Goal: Navigation & Orientation: Find specific page/section

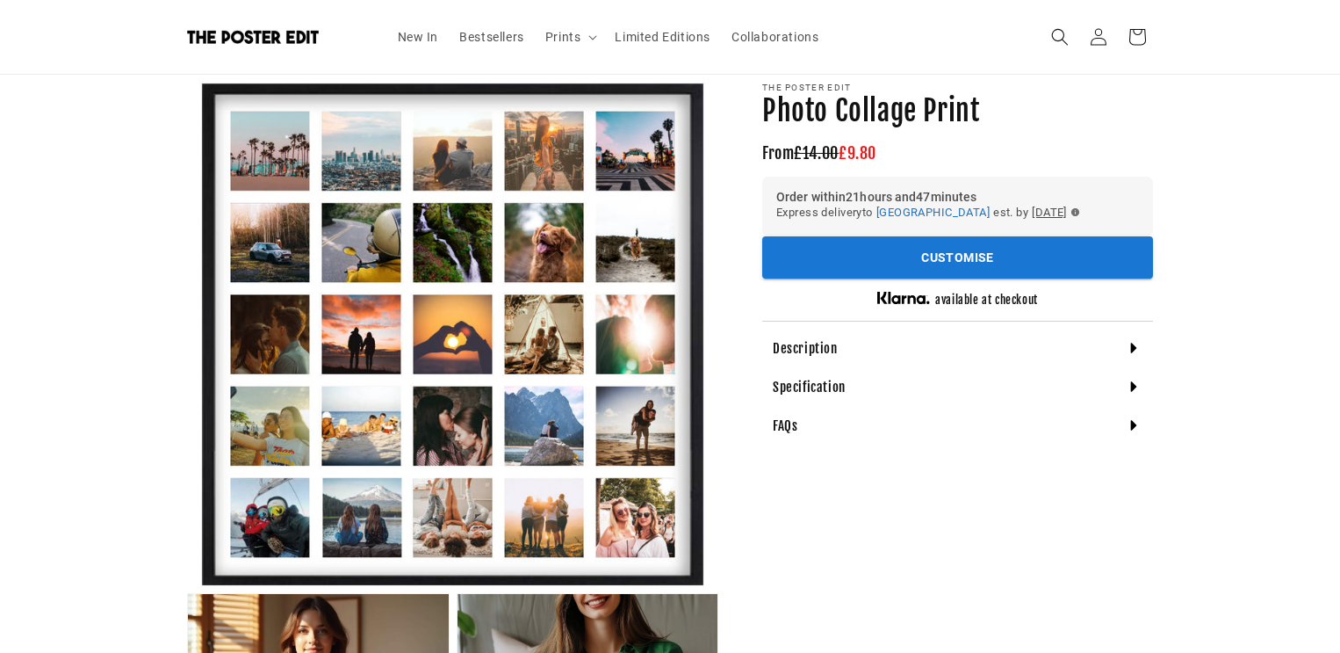
scroll to position [0, 710]
click at [1104, 342] on div "Description" at bounding box center [957, 347] width 391 height 39
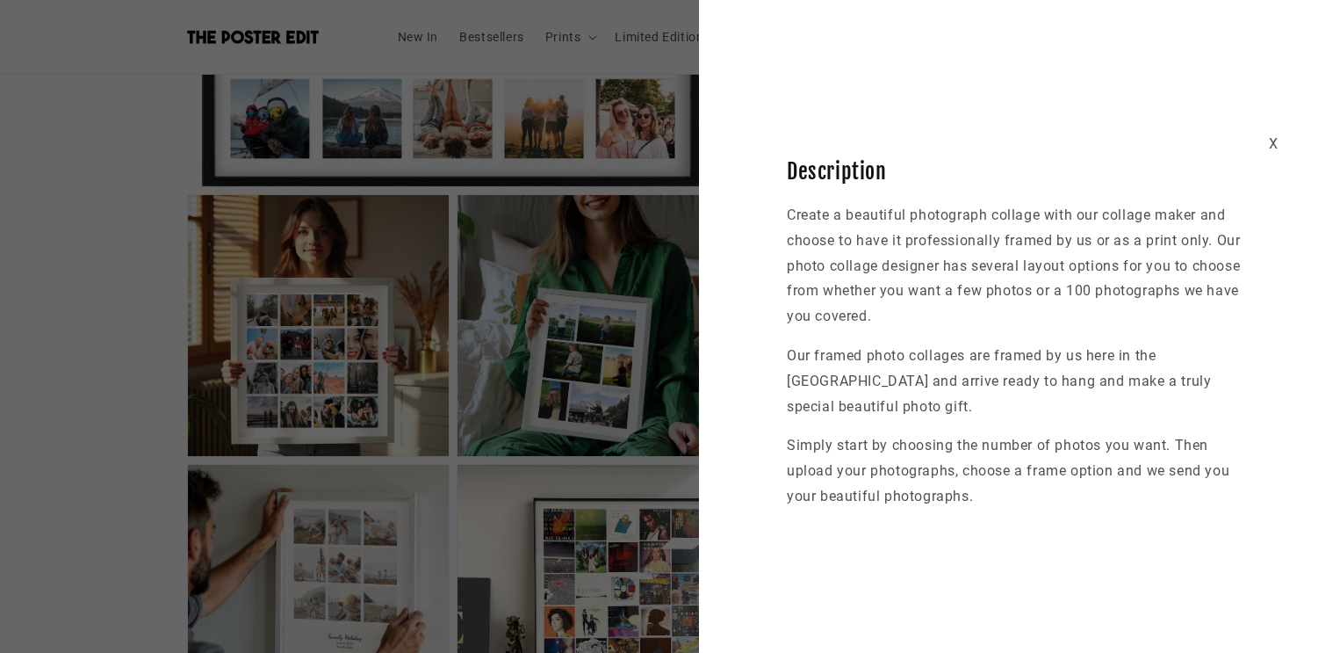
scroll to position [0, 355]
click at [1270, 138] on div "X" at bounding box center [1274, 144] width 10 height 25
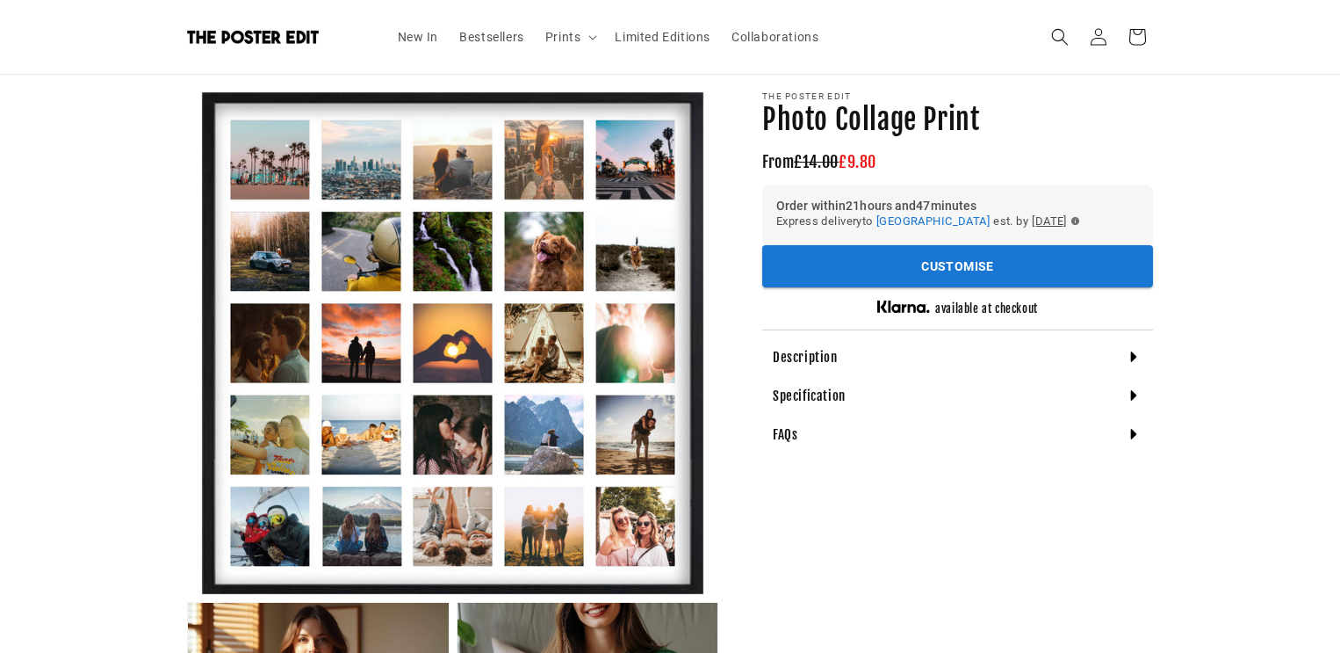
scroll to position [0, 0]
click at [880, 393] on div "Specification" at bounding box center [957, 395] width 391 height 39
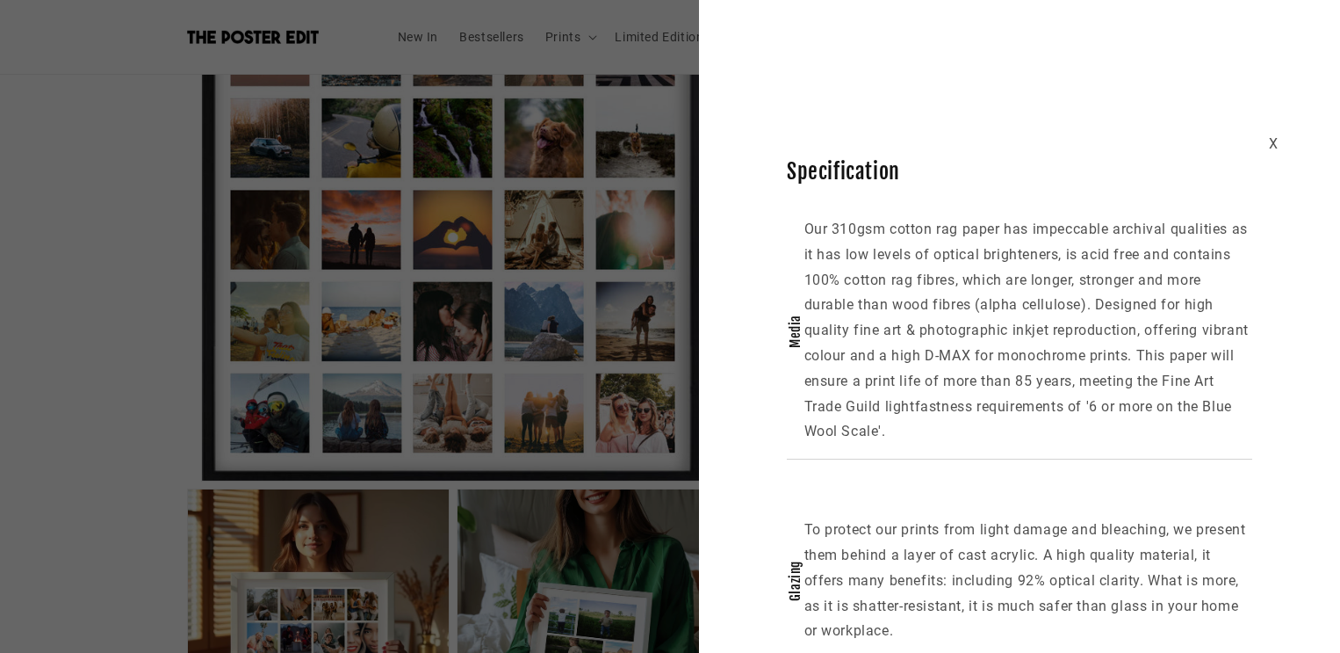
click at [1275, 142] on div "X" at bounding box center [1274, 144] width 10 height 25
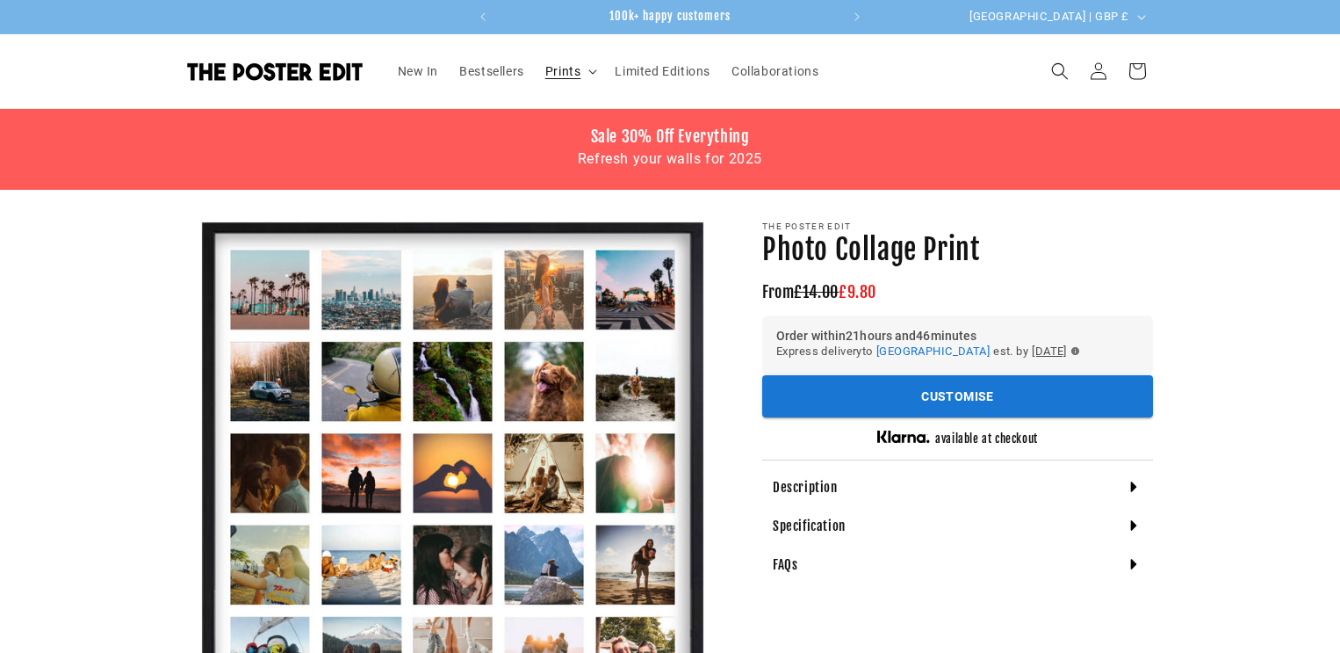
click at [566, 69] on span "Prints" at bounding box center [563, 71] width 36 height 16
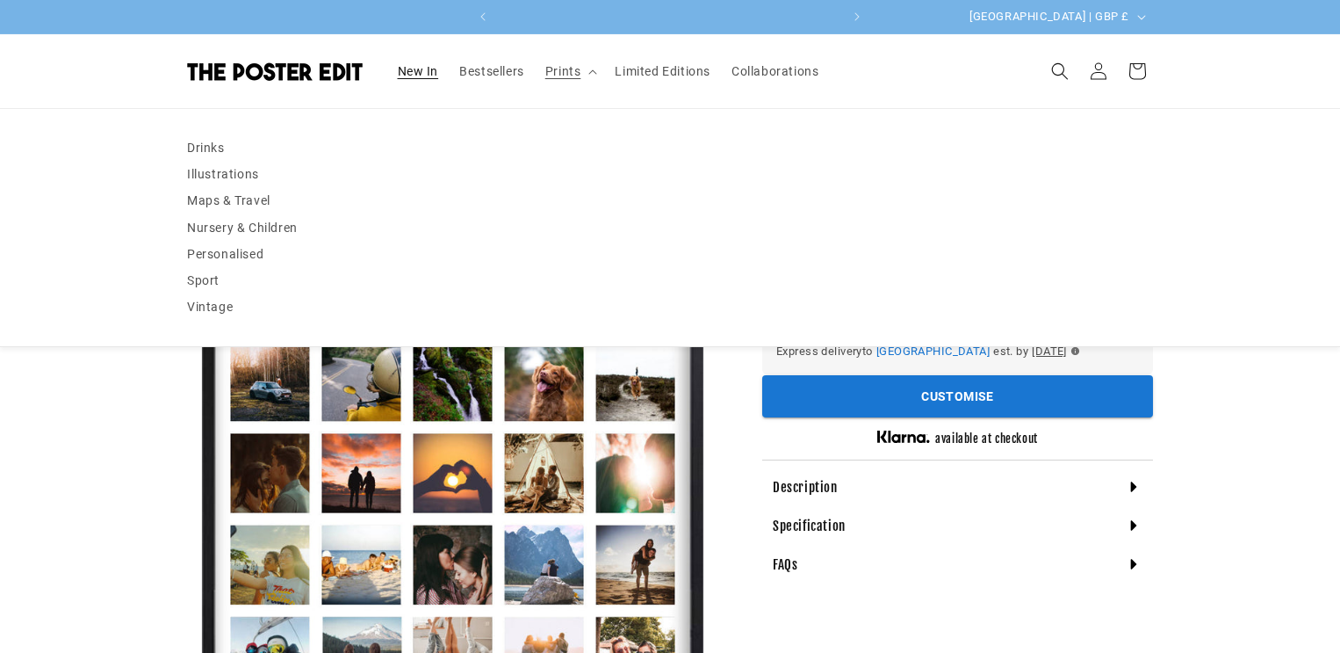
scroll to position [0, 355]
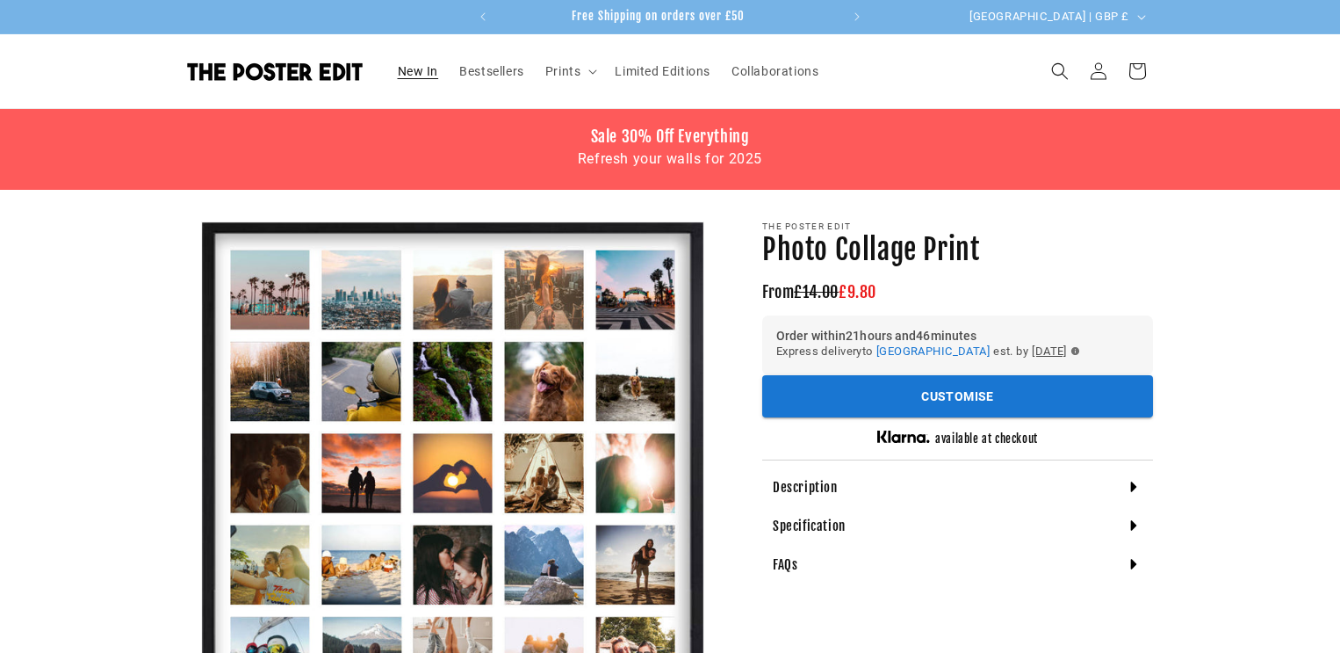
click at [424, 72] on span "New In" at bounding box center [418, 71] width 41 height 16
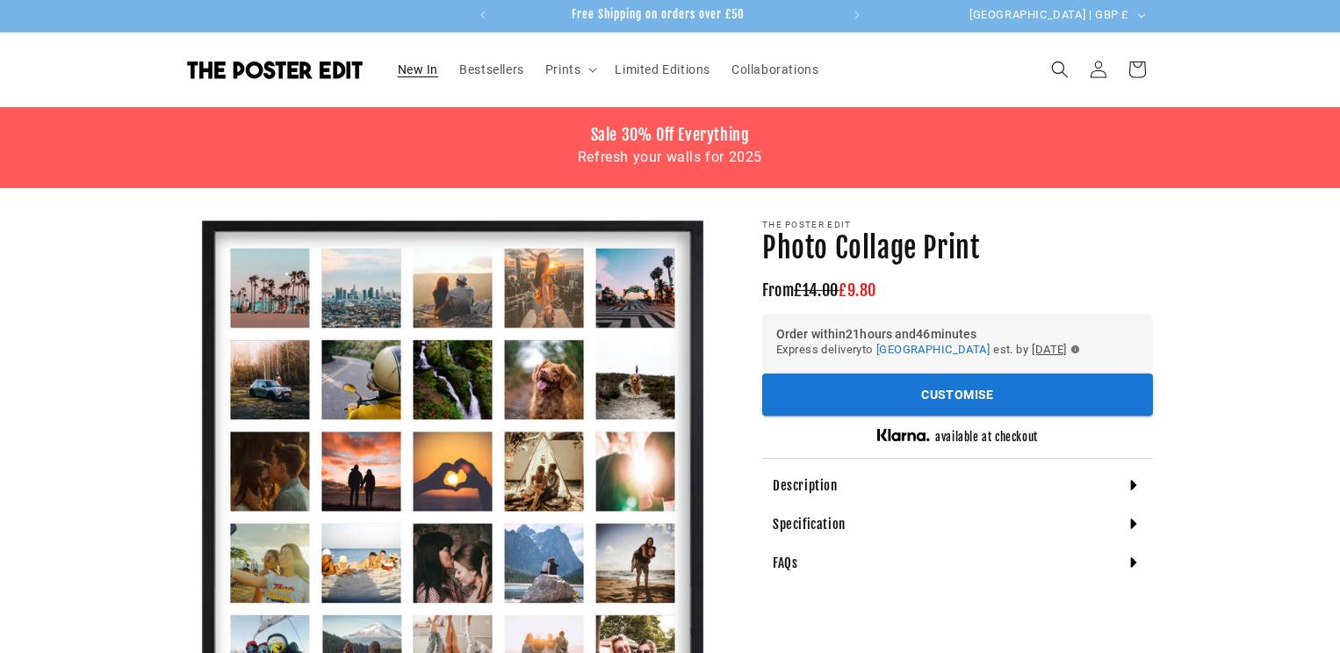
scroll to position [1, 0]
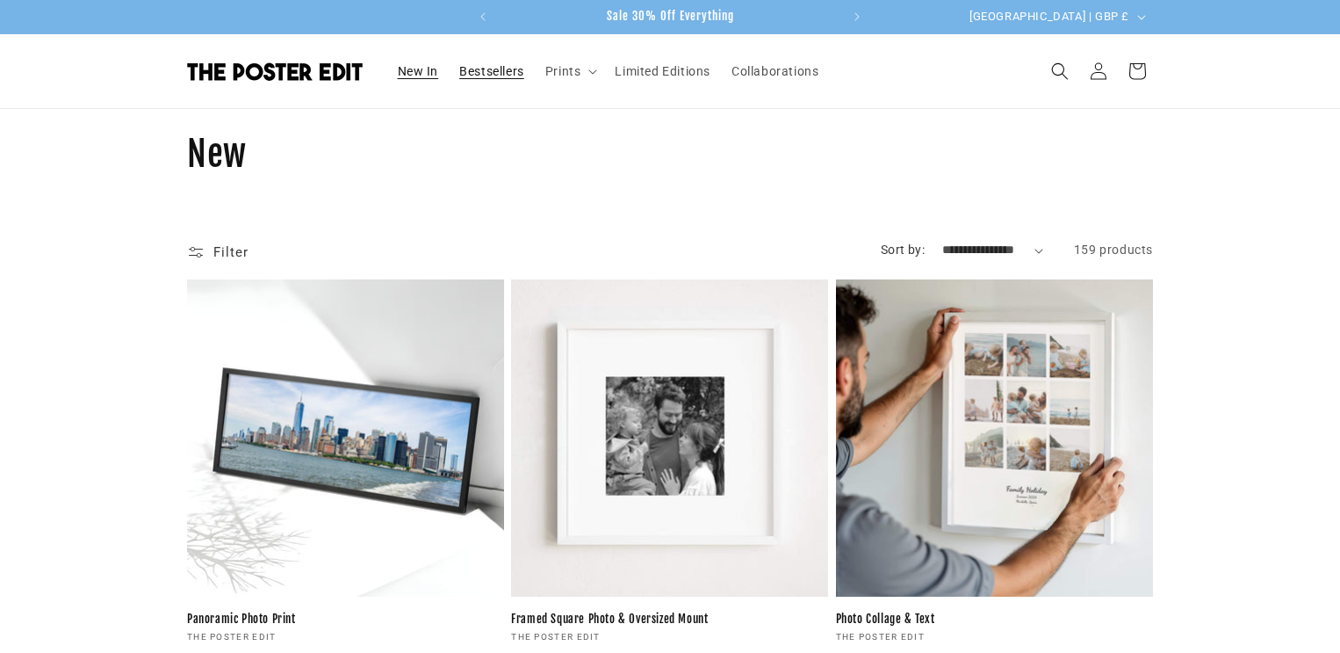
click at [493, 70] on span "Bestsellers" at bounding box center [491, 71] width 65 height 16
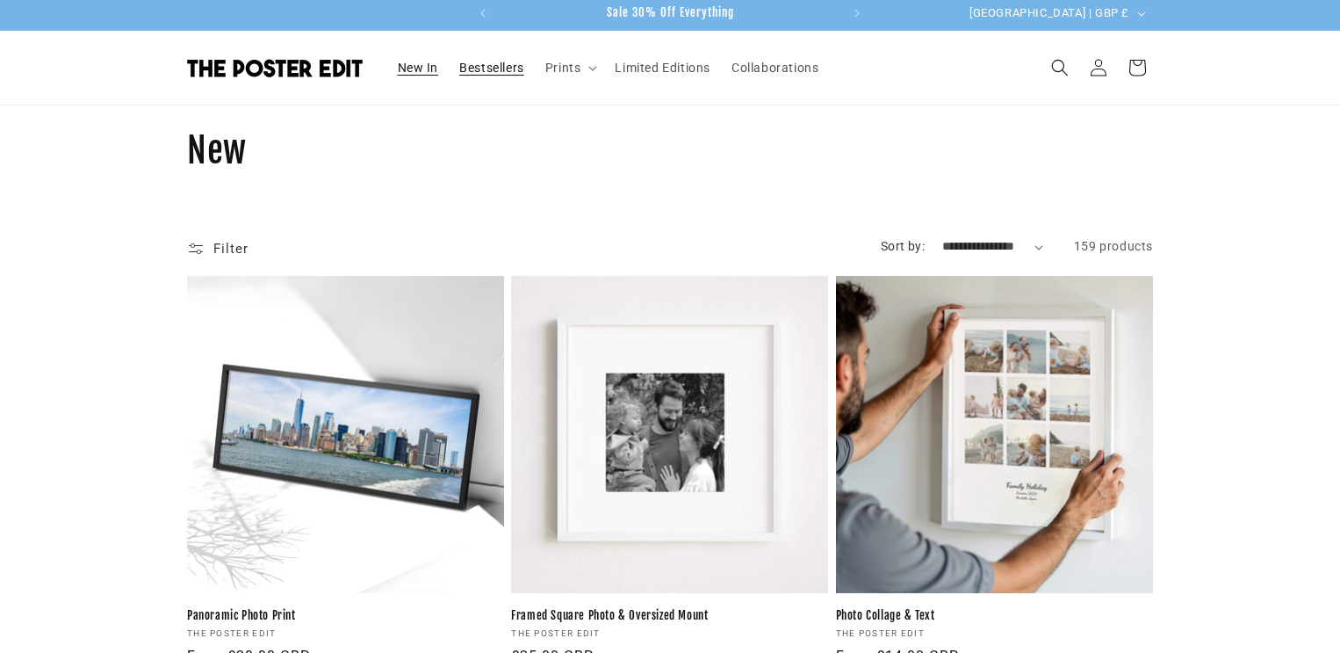
scroll to position [4, 0]
